Goal: Book appointment/travel/reservation

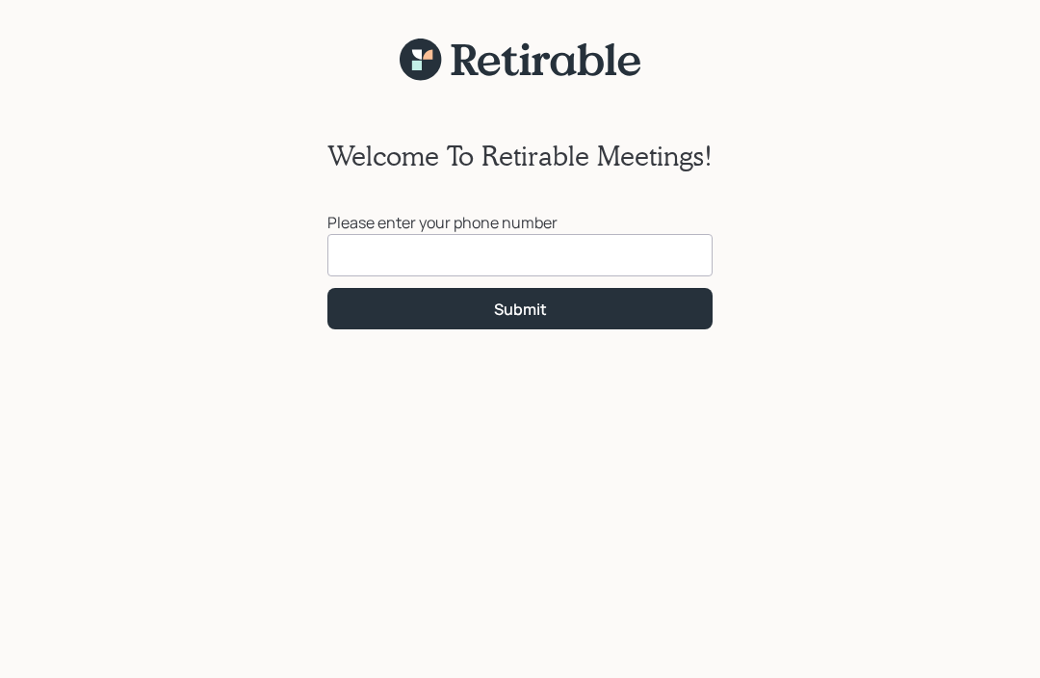
click at [617, 247] on input at bounding box center [519, 255] width 385 height 42
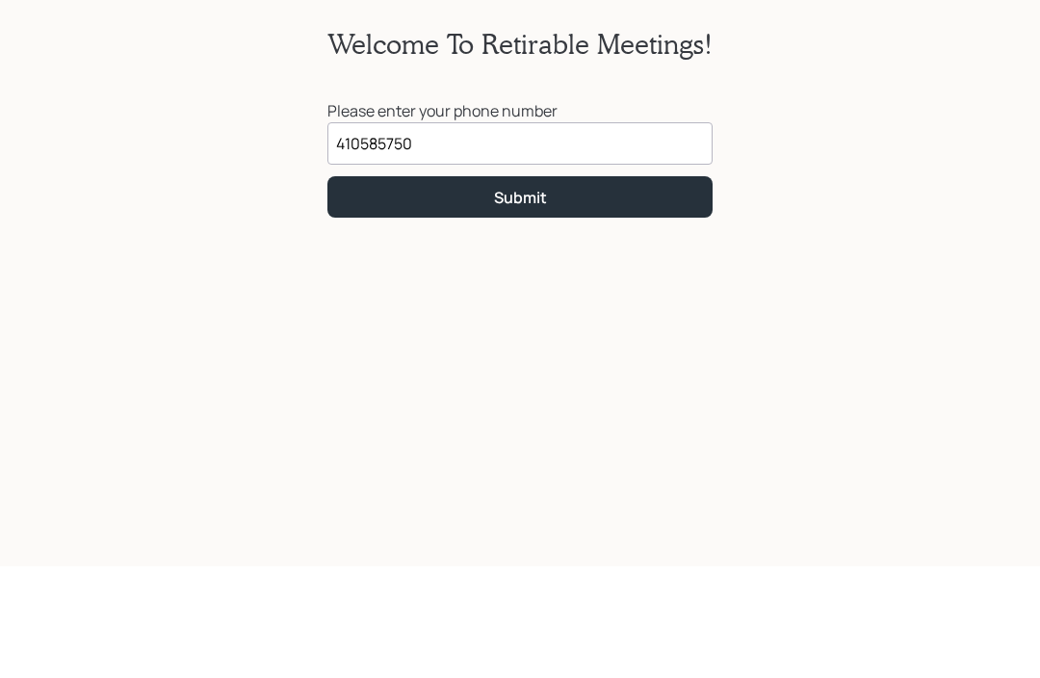
type input "[PHONE_NUMBER]"
click at [667, 288] on button "Submit" at bounding box center [519, 308] width 385 height 41
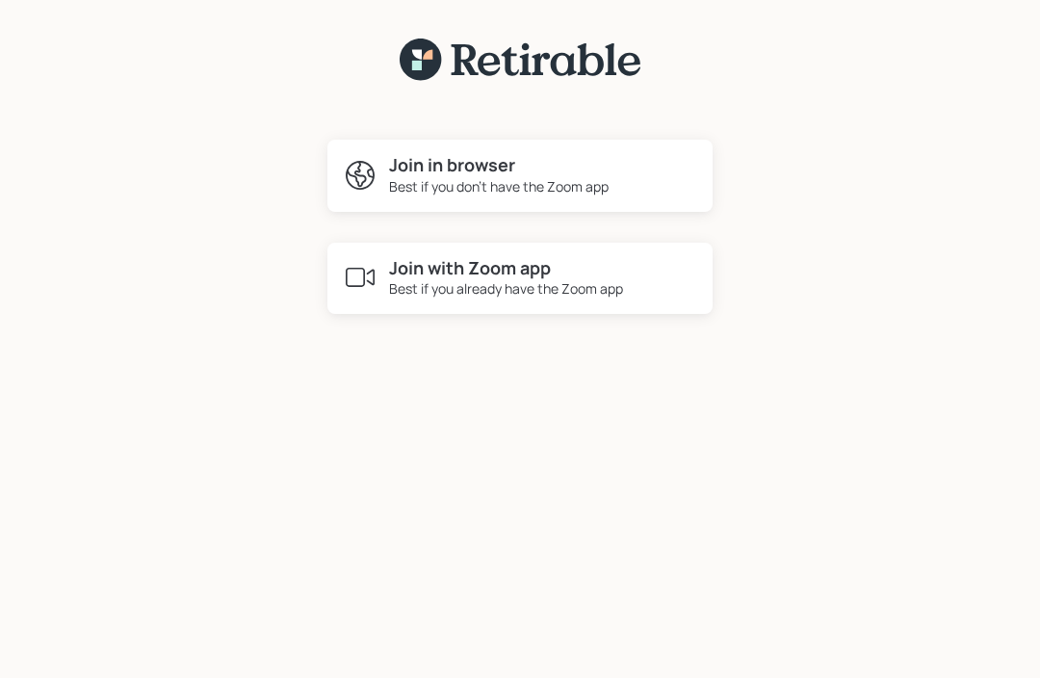
click at [411, 273] on h4 "Join with Zoom app" at bounding box center [506, 268] width 234 height 21
